Goal: Information Seeking & Learning: Learn about a topic

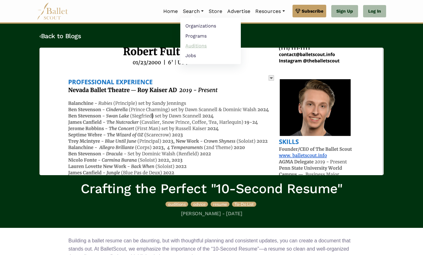
click at [190, 47] on link "Auditions" at bounding box center [210, 46] width 61 height 10
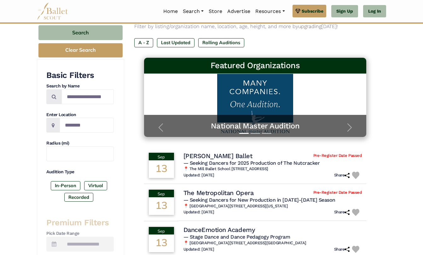
scroll to position [67, 0]
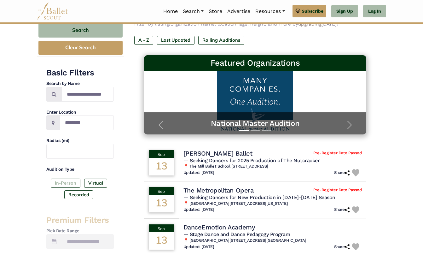
click at [68, 178] on label "In-Person" at bounding box center [66, 182] width 30 height 9
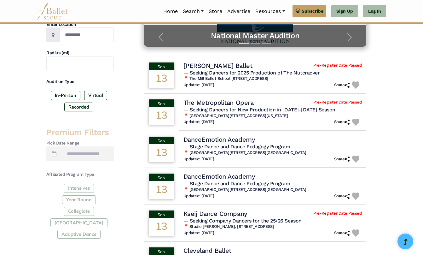
scroll to position [160, 0]
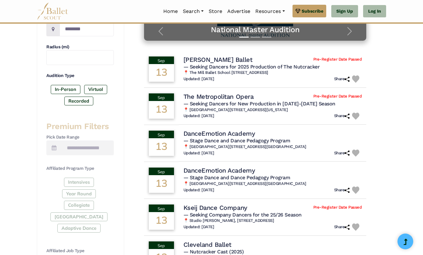
click at [71, 189] on div "Intensives Year Round Collegiate [GEOGRAPHIC_DATA] Adaptive Dance" at bounding box center [79, 205] width 67 height 57
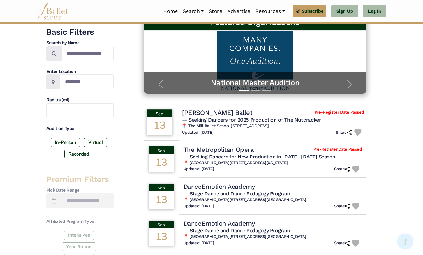
scroll to position [107, 0]
click at [91, 140] on label "Virtual" at bounding box center [95, 142] width 23 height 9
click at [72, 140] on label "In-Person" at bounding box center [66, 142] width 30 height 9
click at [89, 140] on label "Virtual" at bounding box center [95, 142] width 23 height 9
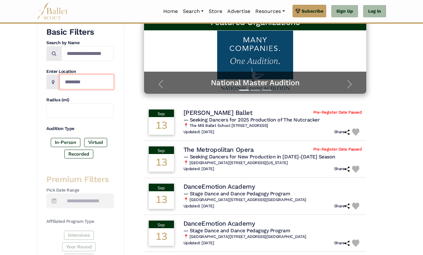
click at [76, 84] on input "Location" at bounding box center [87, 81] width 54 height 15
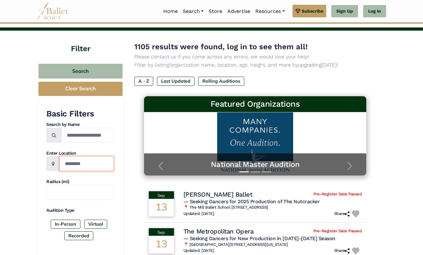
scroll to position [18, 0]
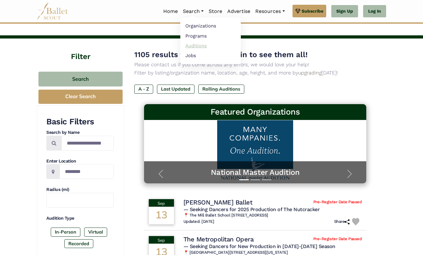
click at [193, 45] on link "Auditions" at bounding box center [210, 46] width 61 height 10
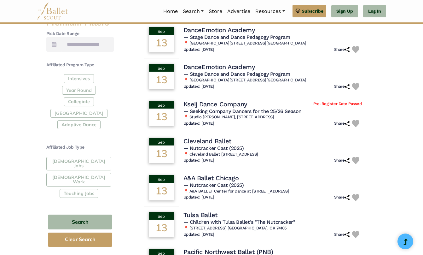
scroll to position [264, 0]
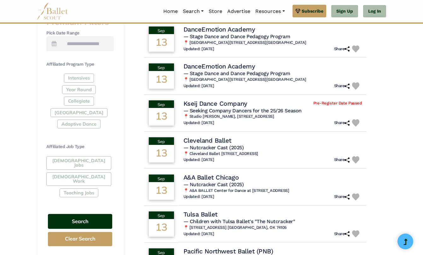
click at [96, 214] on button "Search" at bounding box center [80, 221] width 64 height 15
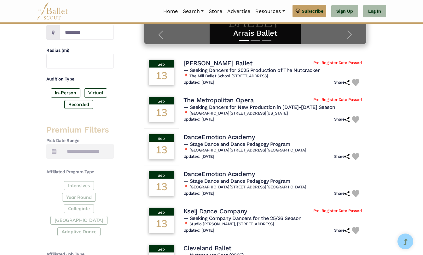
scroll to position [168, 0]
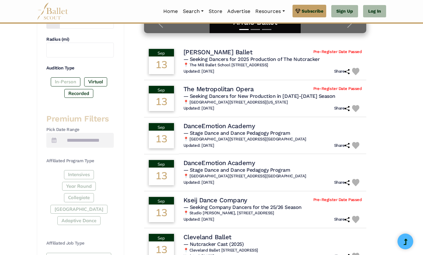
click at [70, 81] on label "In-Person" at bounding box center [66, 81] width 30 height 9
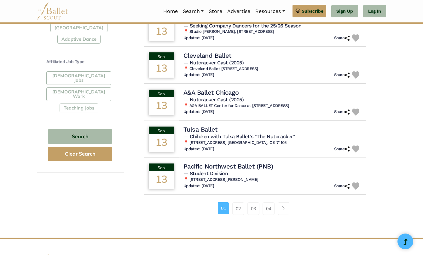
scroll to position [353, 0]
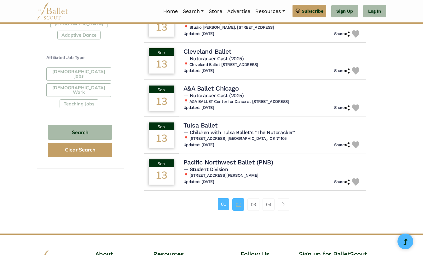
click at [238, 202] on link "02" at bounding box center [238, 204] width 12 height 13
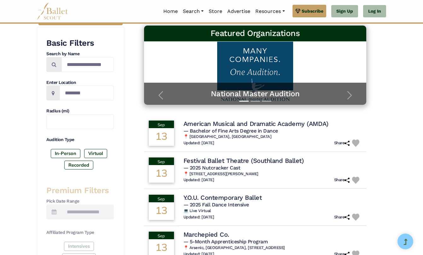
scroll to position [106, 0]
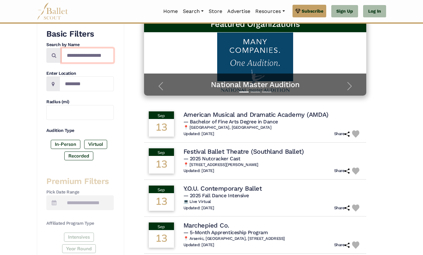
click at [75, 56] on input "Search by names..." at bounding box center [87, 55] width 52 height 15
type input "****"
